Goal: Manage account settings

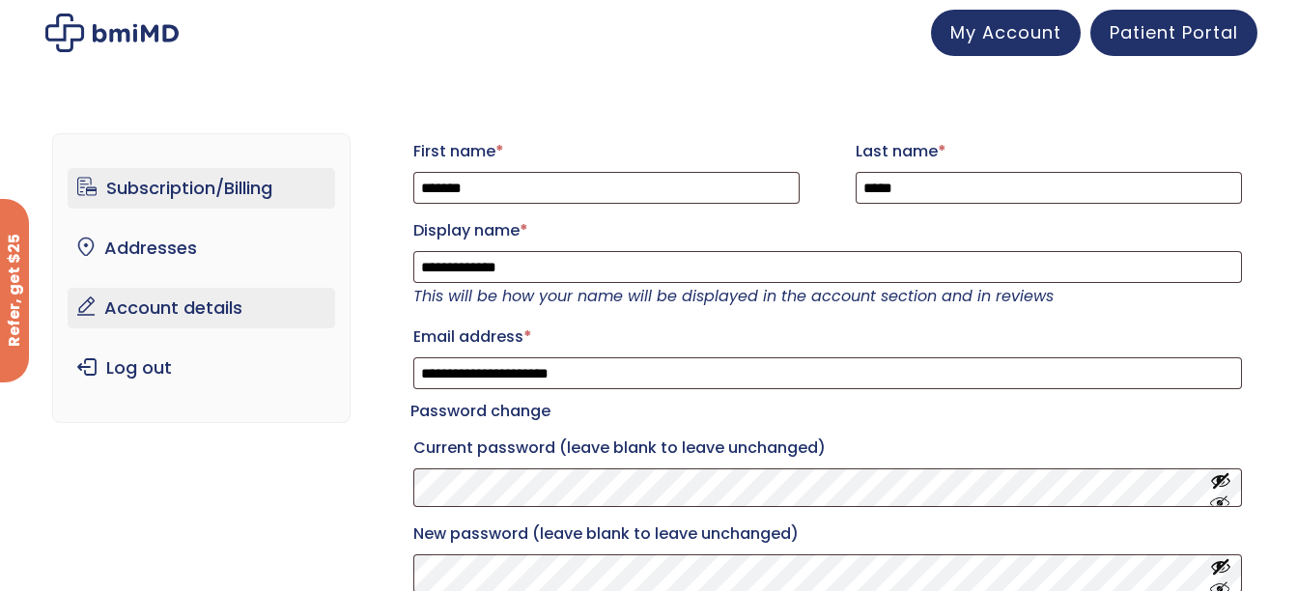
click at [215, 193] on link "Subscription/Billing" at bounding box center [201, 188] width 267 height 41
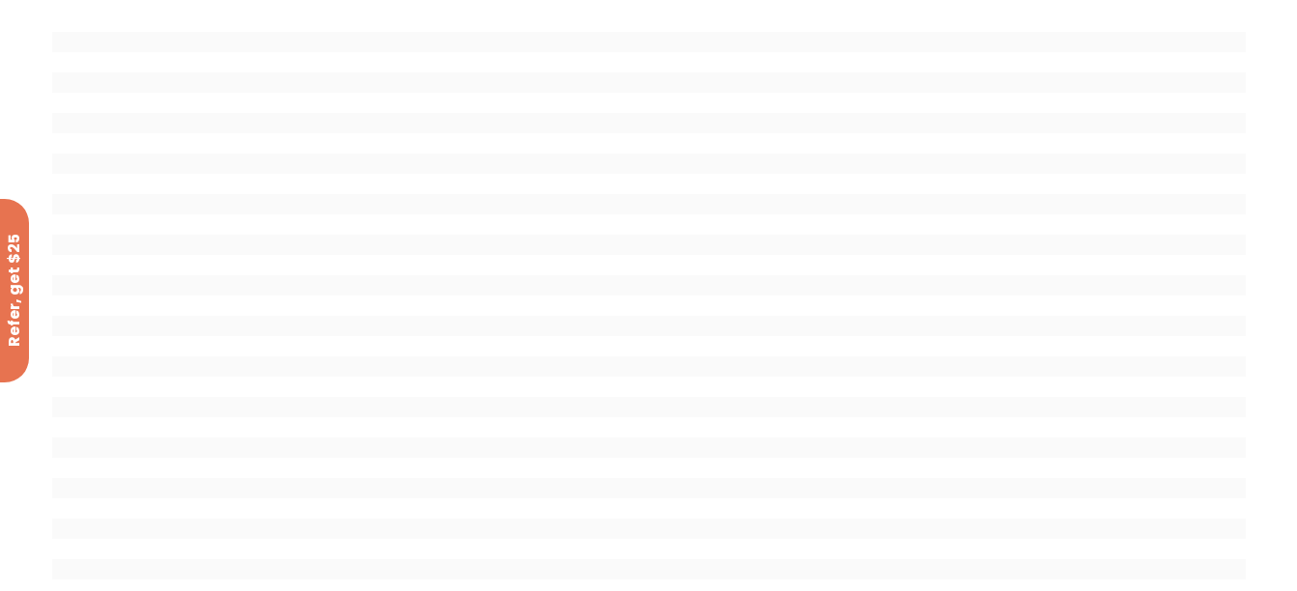
scroll to position [78, 0]
